Goal: Browse casually

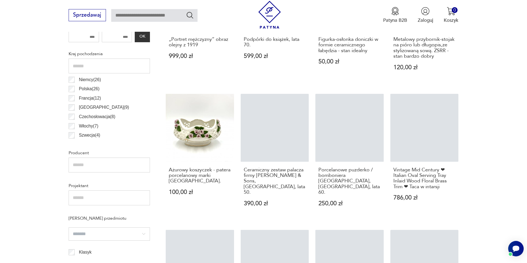
scroll to position [328, 0]
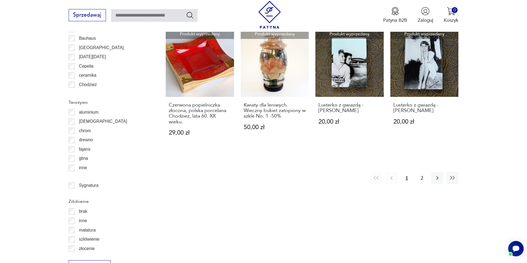
scroll to position [652, 0]
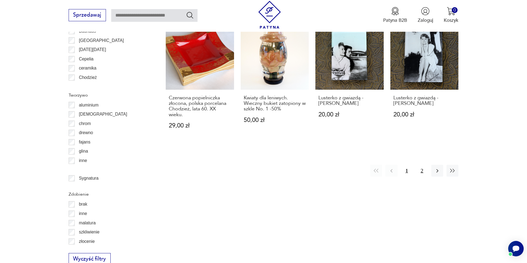
click at [422, 165] on button "2" at bounding box center [422, 171] width 12 height 12
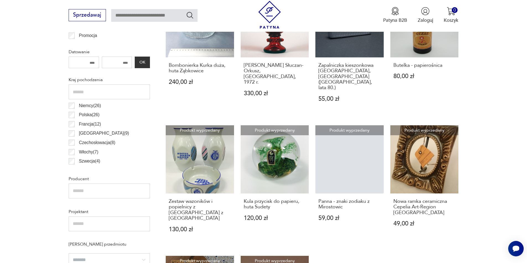
scroll to position [287, 0]
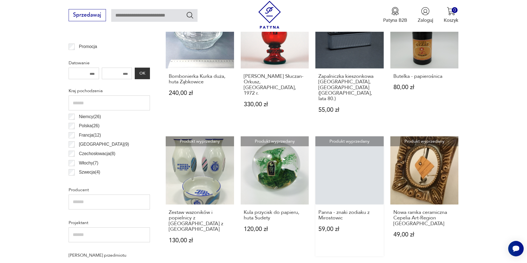
click at [359, 152] on link "Produkt wyprzedany Panna - znaki zodiaku z Mirostowic 59,00 zł" at bounding box center [349, 197] width 68 height 120
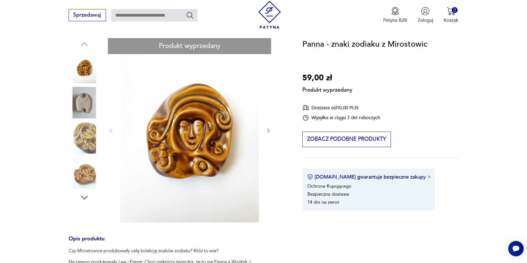
scroll to position [74, 0]
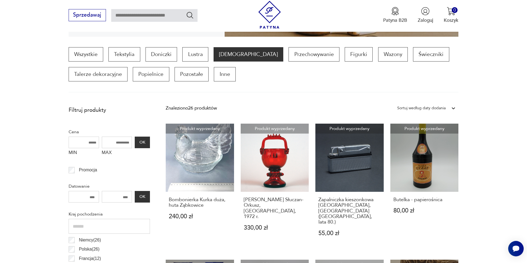
scroll to position [171, 0]
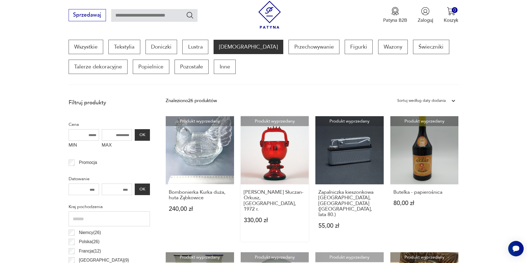
click at [268, 147] on link "Produkt wyprzedany Koszyczek, [PERSON_NAME] Słuczan-Orkusz, [GEOGRAPHIC_DATA], …" at bounding box center [274, 179] width 68 height 126
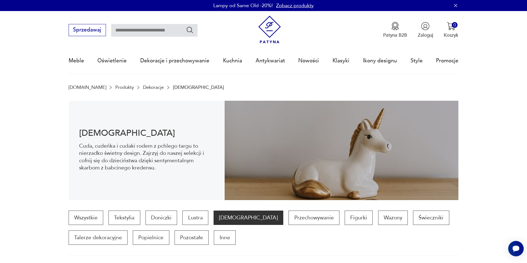
scroll to position [171, 0]
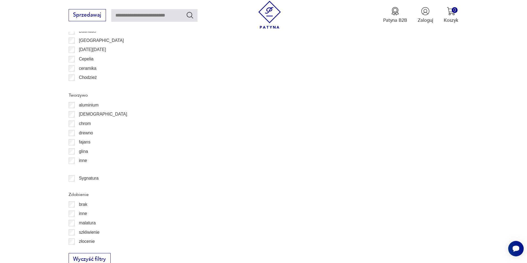
scroll to position [652, 0]
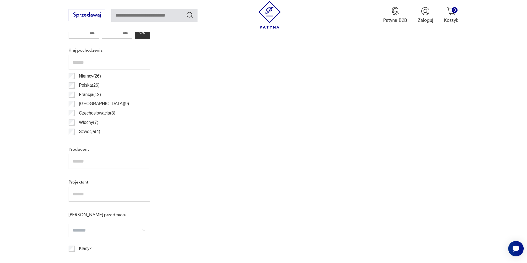
scroll to position [716, 0]
